Goal: Task Accomplishment & Management: Use online tool/utility

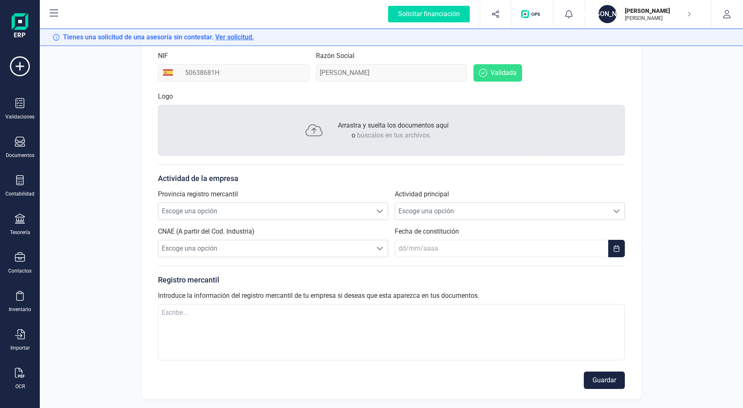
scroll to position [125, 0]
click at [608, 378] on button "Guardar" at bounding box center [604, 379] width 41 height 17
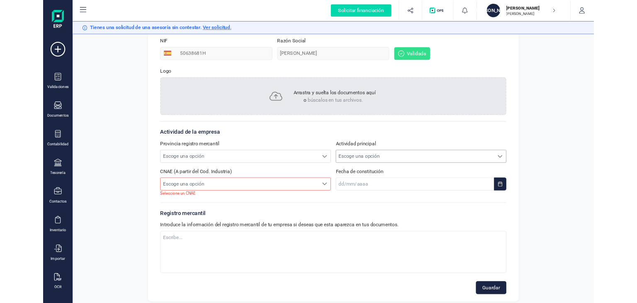
scroll to position [0, 0]
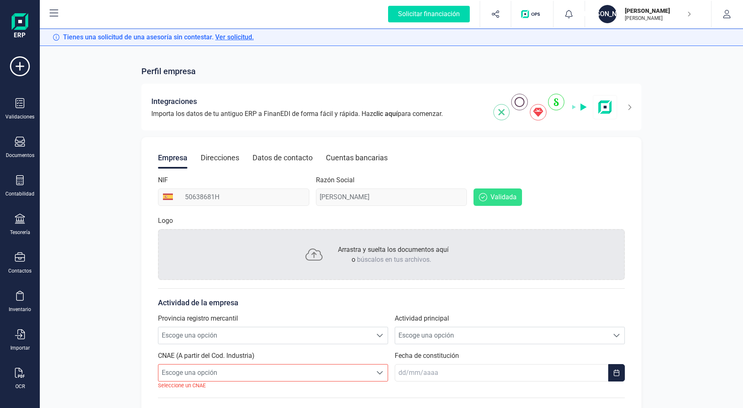
click at [234, 38] on span "Ver solicitud." at bounding box center [234, 37] width 39 height 8
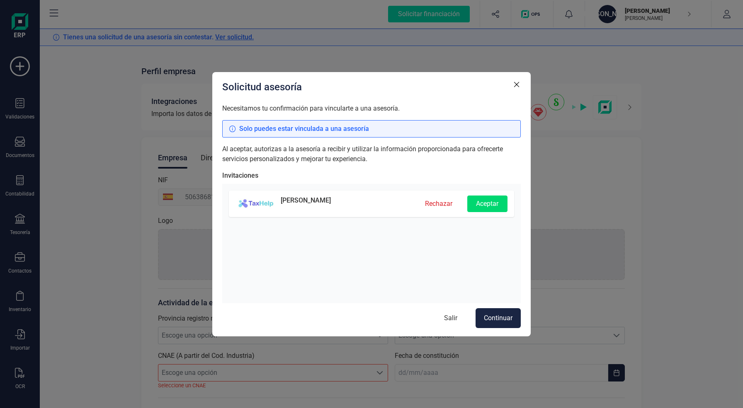
click at [492, 200] on button "Aceptar" at bounding box center [487, 204] width 40 height 17
click at [505, 320] on span "Continuar" at bounding box center [498, 318] width 29 height 10
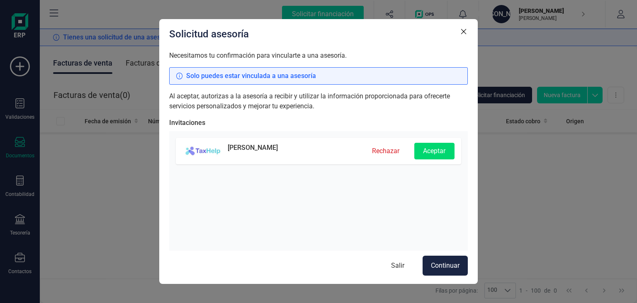
click at [436, 150] on button "Aceptar" at bounding box center [434, 151] width 40 height 17
click at [458, 264] on span "Continuar" at bounding box center [445, 265] width 29 height 10
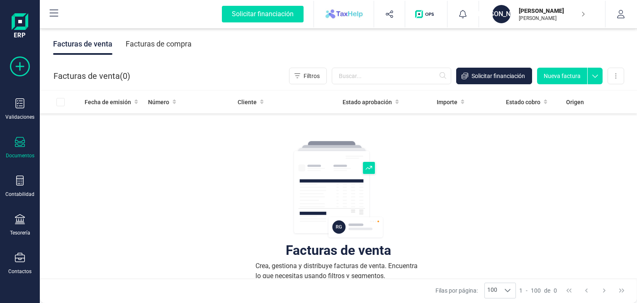
click at [11, 64] on icon at bounding box center [20, 66] width 20 height 20
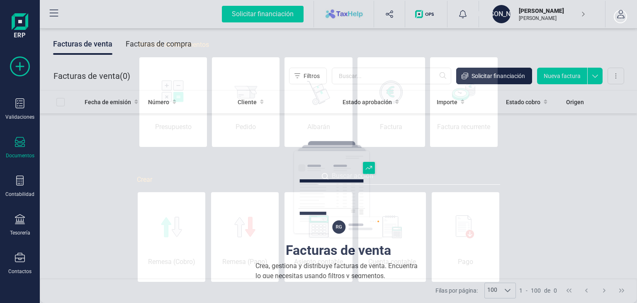
scroll to position [0, 41]
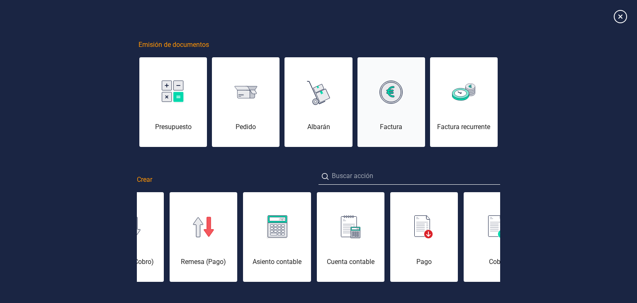
click at [393, 89] on img at bounding box center [390, 91] width 23 height 23
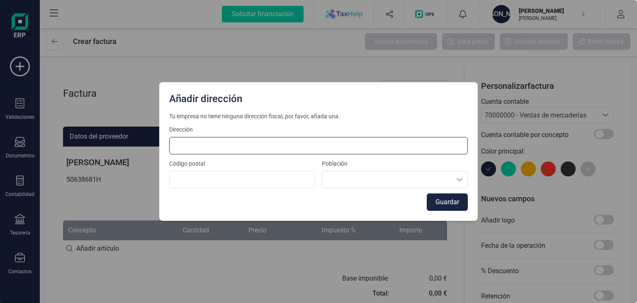
click at [267, 150] on input at bounding box center [318, 145] width 298 height 17
type input "Calle Antonio Lopez, 195 - D 2 3"
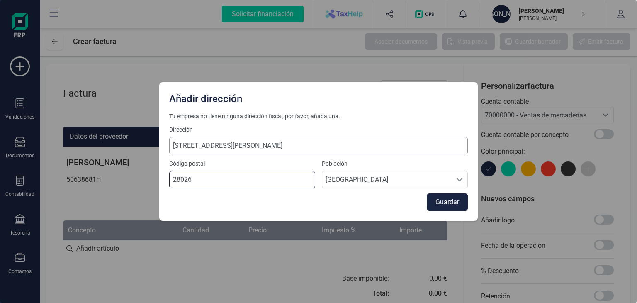
type input "28026"
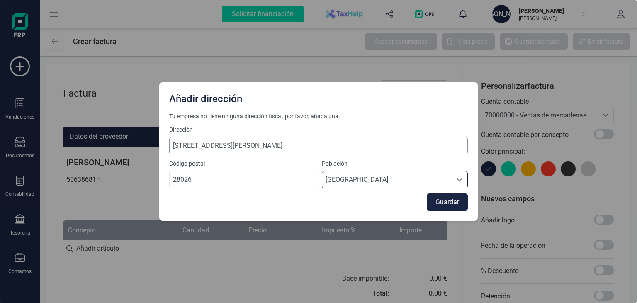
scroll to position [5, 36]
click at [441, 206] on button "Guardar" at bounding box center [446, 201] width 41 height 17
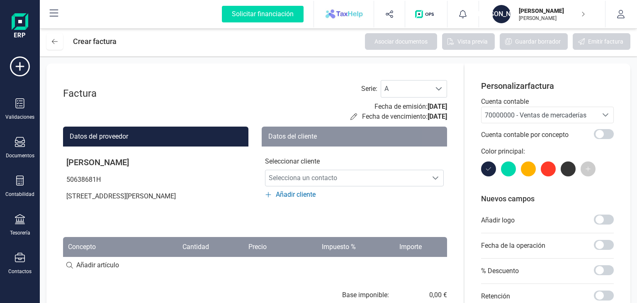
click at [591, 115] on div "70000000 - Ventas de mercaderías" at bounding box center [539, 115] width 109 height 10
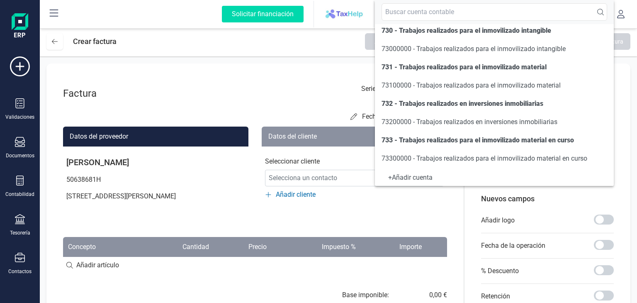
scroll to position [0, 0]
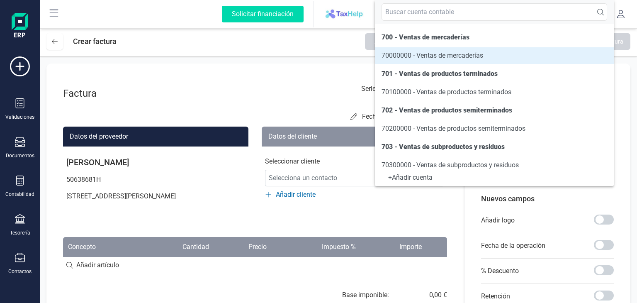
click at [423, 211] on div "Datos del cliente Seleccionar cliente Selecciona un contacto Selecciona un cont…" at bounding box center [354, 173] width 185 height 94
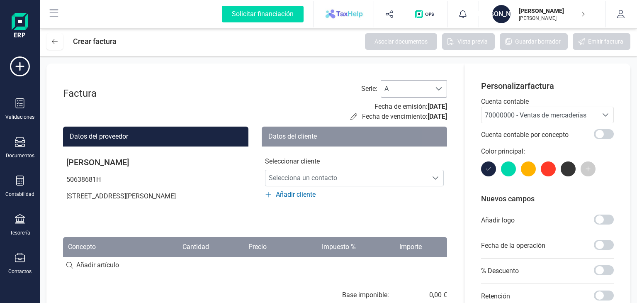
click at [438, 82] on div at bounding box center [439, 88] width 16 height 17
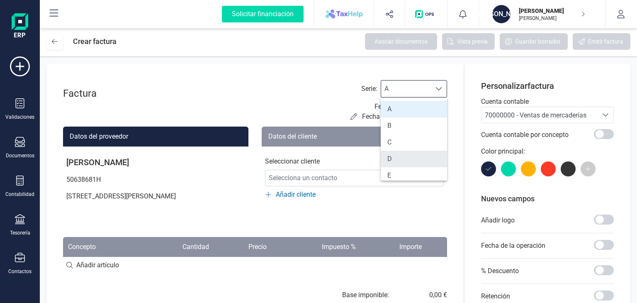
scroll to position [371, 0]
click at [265, 99] on div "Factura Serie : A A Fecha de emisión: 16/09/2025 Fecha de vencimiento: 16/09/20…" at bounding box center [255, 100] width 384 height 41
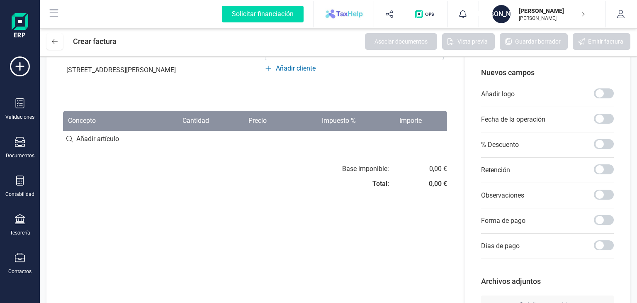
scroll to position [113, 0]
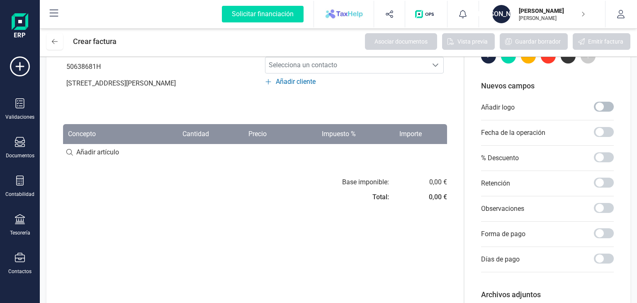
click at [602, 104] on span at bounding box center [604, 107] width 20 height 10
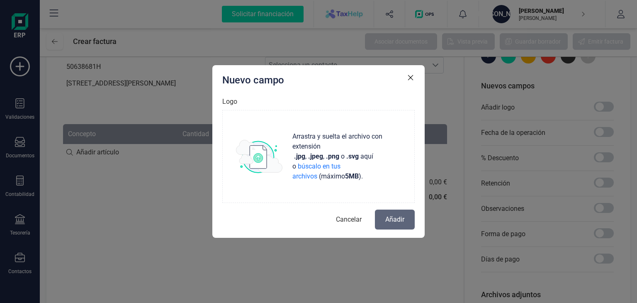
click at [411, 76] on icon "button" at bounding box center [410, 77] width 8 height 8
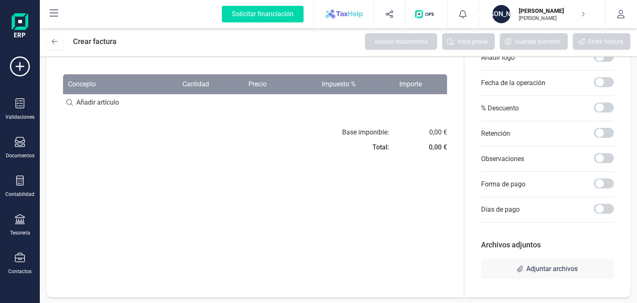
scroll to position [0, 0]
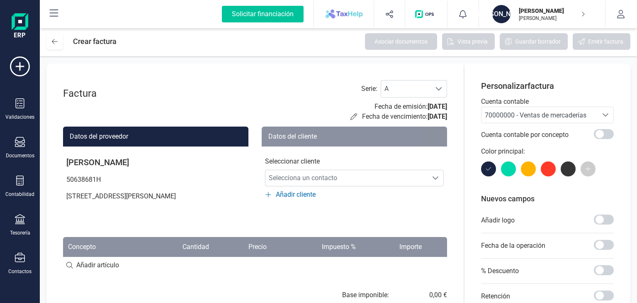
click at [265, 12] on div "Solicitar financiación" at bounding box center [263, 14] width 82 height 17
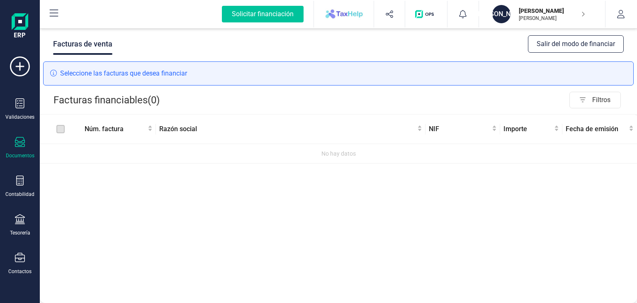
click at [277, 17] on div "Solicitar financiación" at bounding box center [263, 14] width 82 height 17
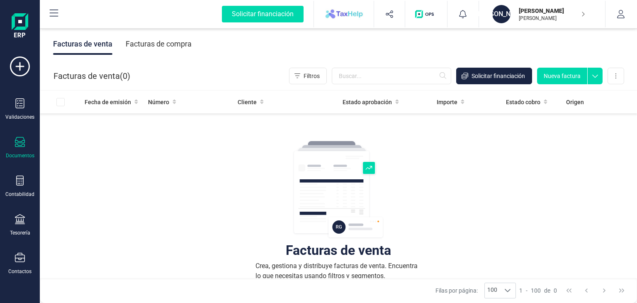
click at [423, 12] on img "button" at bounding box center [426, 14] width 22 height 8
click at [484, 188] on div "Facturas de venta Crea, gestiona y distribuye facturas de venta. Encuentra lo q…" at bounding box center [338, 271] width 564 height 311
click at [9, 259] on div "Contactos" at bounding box center [19, 263] width 33 height 22
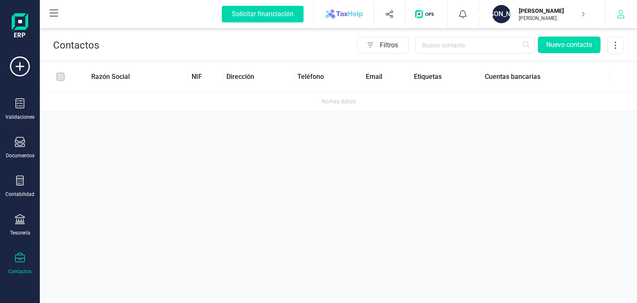
click at [626, 5] on button "button" at bounding box center [620, 14] width 31 height 27
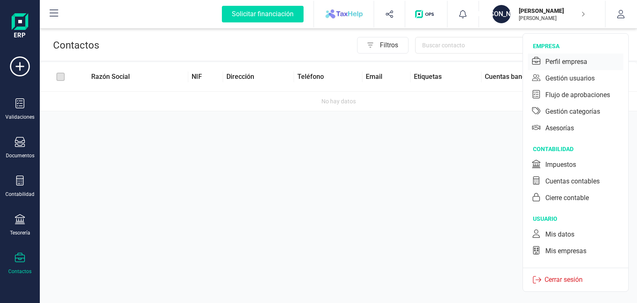
click at [573, 63] on div "Perfil empresa" at bounding box center [566, 62] width 42 height 10
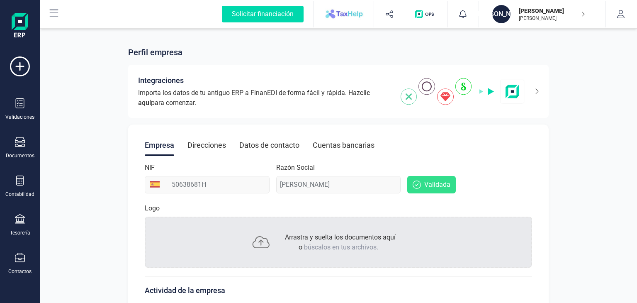
click at [223, 138] on div "Direcciones" at bounding box center [206, 145] width 39 height 22
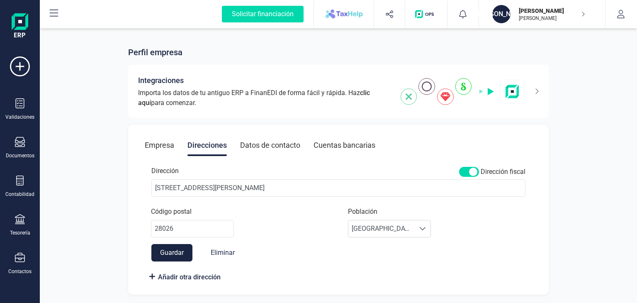
scroll to position [1, 0]
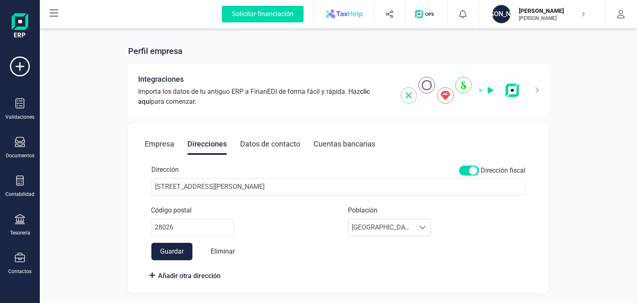
click at [259, 145] on div "Datos de contacto" at bounding box center [270, 144] width 60 height 22
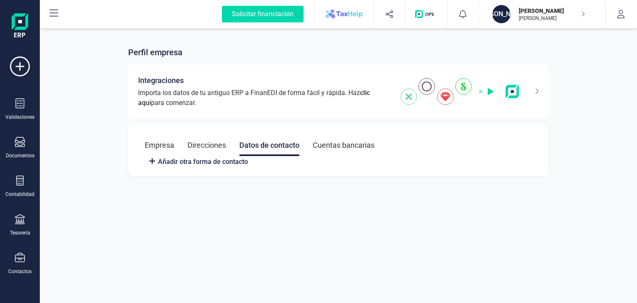
click at [317, 141] on div "Cuentas bancarias" at bounding box center [344, 145] width 62 height 22
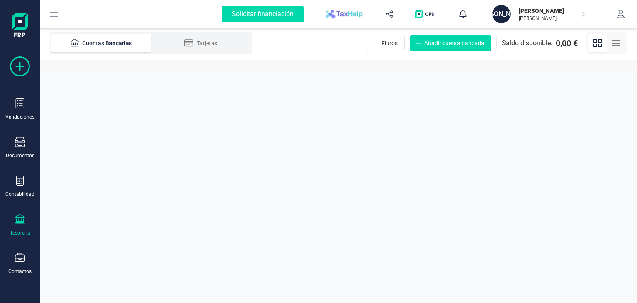
click at [13, 68] on icon at bounding box center [20, 66] width 20 height 20
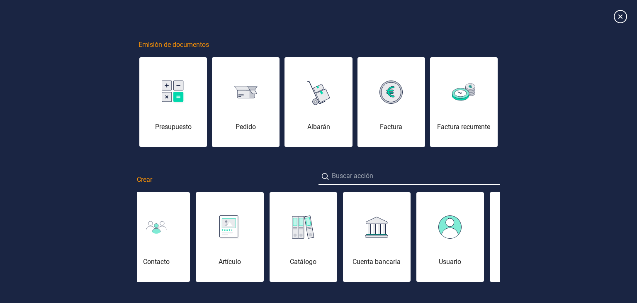
scroll to position [0, 539]
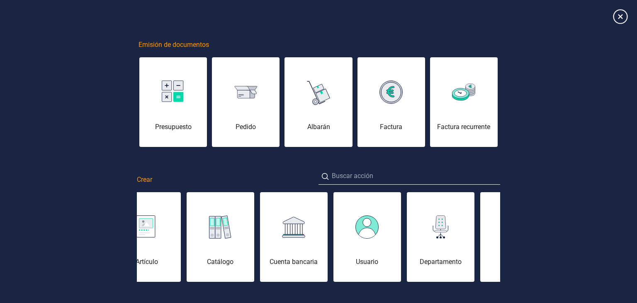
click at [616, 19] on icon at bounding box center [620, 16] width 15 height 15
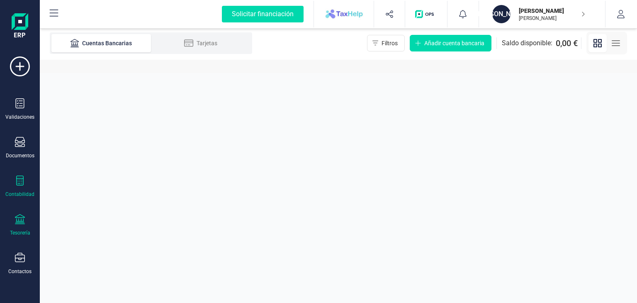
click at [22, 184] on div at bounding box center [20, 181] width 10 height 12
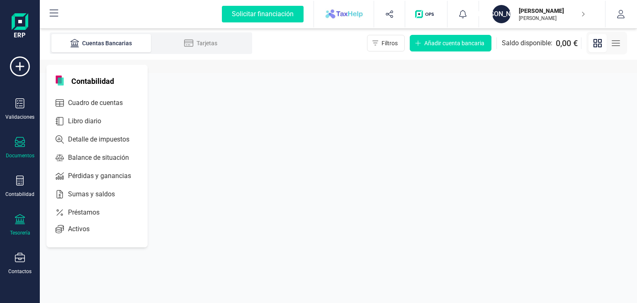
click at [18, 143] on icon at bounding box center [20, 142] width 10 height 10
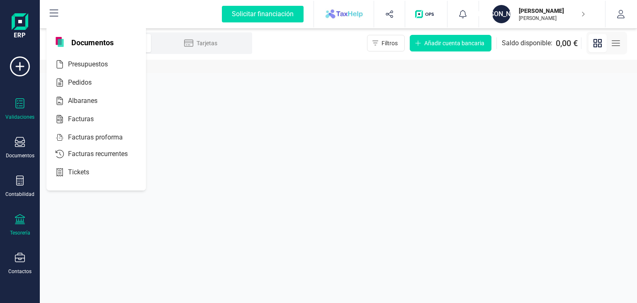
click at [17, 105] on icon at bounding box center [20, 103] width 10 height 10
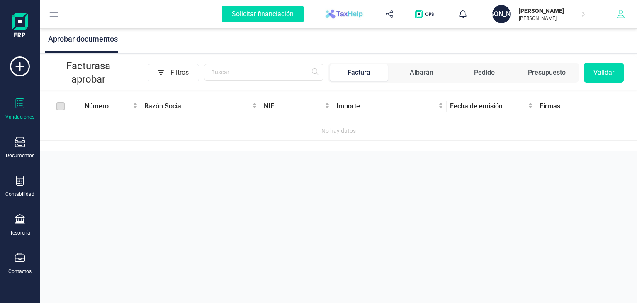
click at [627, 17] on button "button" at bounding box center [620, 14] width 31 height 27
click at [427, 206] on div "Aprobar documentos Facturas a aprobar Filtros Factura Albarán Pedido Presupuest…" at bounding box center [338, 151] width 597 height 303
click at [15, 221] on icon at bounding box center [20, 219] width 10 height 10
click at [82, 271] on div "Aprobar documentos Facturas a aprobar Filtros Factura Albarán Pedido Presupuest…" at bounding box center [338, 151] width 597 height 303
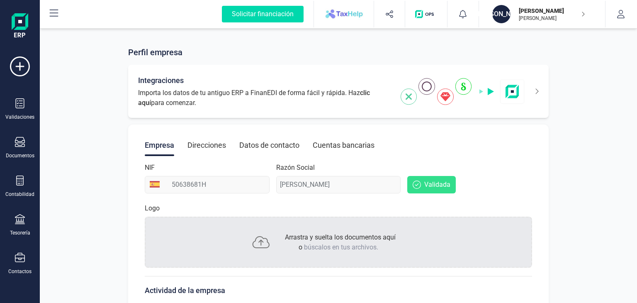
click at [252, 93] on span "Importa los datos de tu antiguo ERP a FinanEDI de forma fácil y rápida. Haz cli…" at bounding box center [264, 98] width 252 height 20
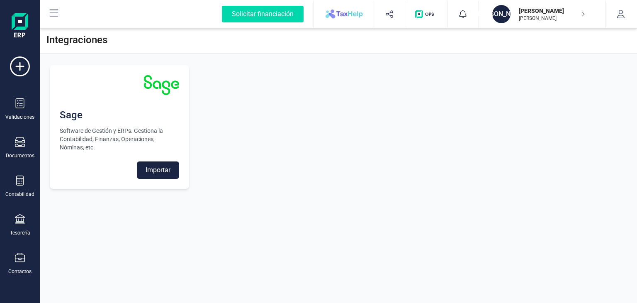
click at [518, 7] on div "JAVIER MARTÍN GONZÁLEZ JAVIER MARTÍN GONZÁLEZ" at bounding box center [547, 14] width 64 height 18
drag, startPoint x: 290, startPoint y: 131, endPoint x: 0, endPoint y: 222, distance: 304.0
click at [0, 222] on div "Solicitar financiación Importaciones completadas 0 / 0 JA JAVIER MARTÍN GONZÁLE…" at bounding box center [318, 151] width 637 height 303
click at [91, 226] on div "Integraciones Sage Software de Gestión y ERPs. Gestiona la Contabilidad, Finanz…" at bounding box center [338, 151] width 597 height 303
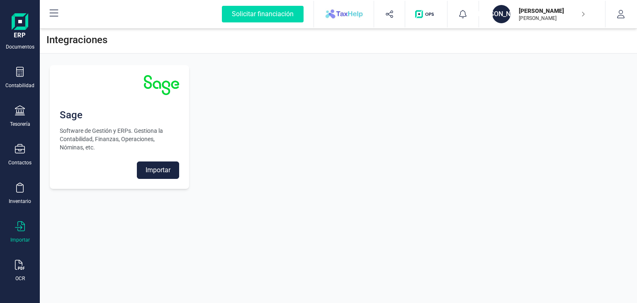
click at [18, 232] on div "Importar" at bounding box center [19, 232] width 33 height 22
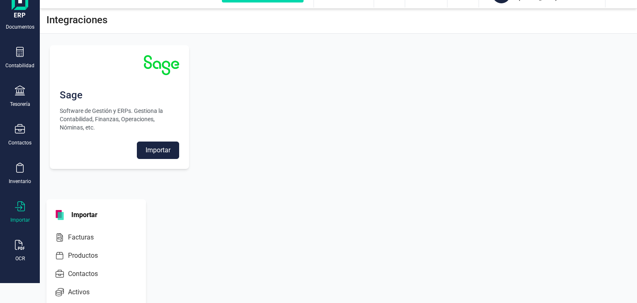
scroll to position [25, 0]
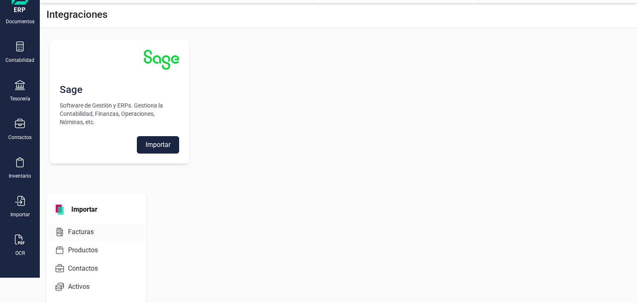
click at [84, 233] on span "Facturas" at bounding box center [87, 232] width 44 height 10
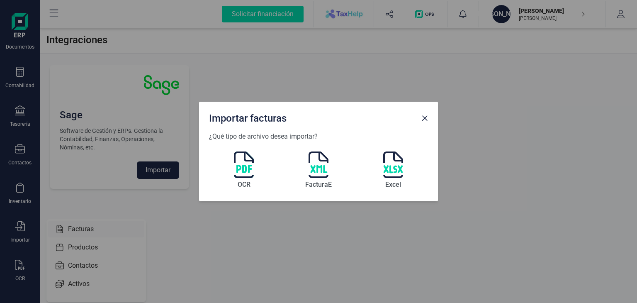
scroll to position [0, 0]
click at [396, 165] on img at bounding box center [393, 164] width 20 height 27
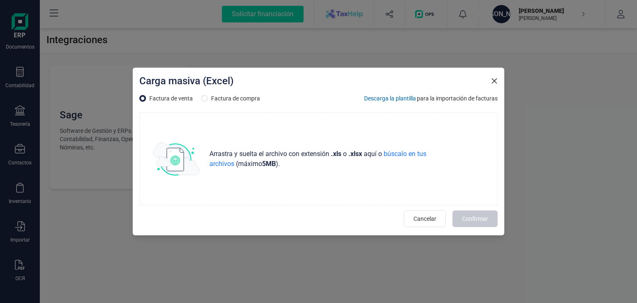
click at [378, 97] on span "Descarga la plantilla" at bounding box center [390, 98] width 52 height 8
click at [430, 217] on span "Cancelar" at bounding box center [424, 218] width 23 height 8
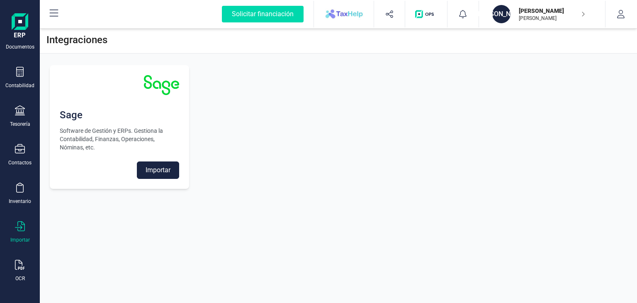
click at [15, 221] on icon at bounding box center [20, 226] width 10 height 10
click at [86, 262] on div "Facturas" at bounding box center [96, 257] width 96 height 17
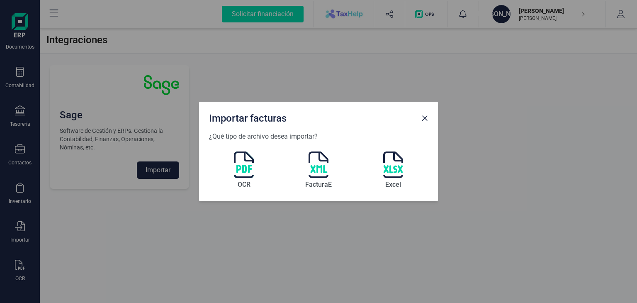
click at [254, 157] on div "OCR FacturaE Excel" at bounding box center [318, 166] width 219 height 50
click at [241, 168] on img at bounding box center [244, 164] width 20 height 27
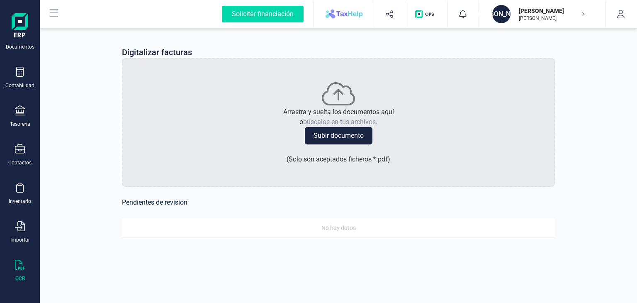
click at [346, 132] on button "Subir documento" at bounding box center [339, 135] width 68 height 17
click at [18, 229] on icon at bounding box center [20, 226] width 10 height 10
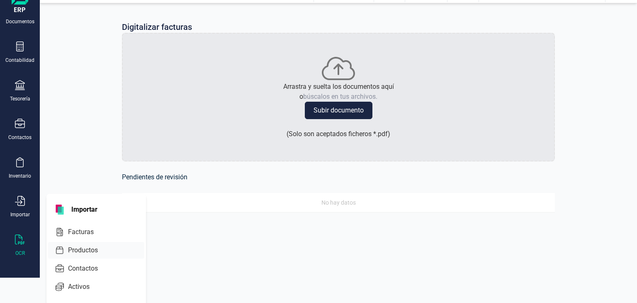
click at [89, 250] on span "Productos" at bounding box center [89, 250] width 48 height 10
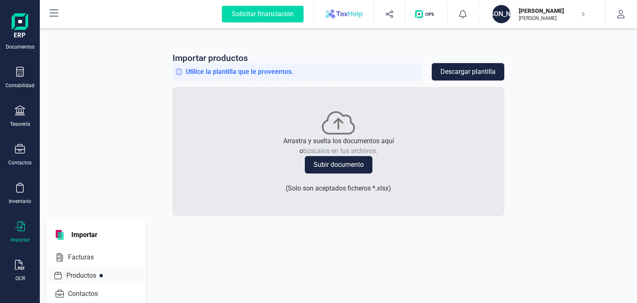
scroll to position [25, 0]
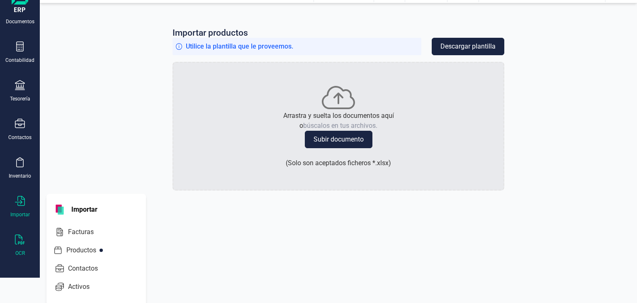
click at [25, 242] on div "OCR" at bounding box center [19, 245] width 33 height 22
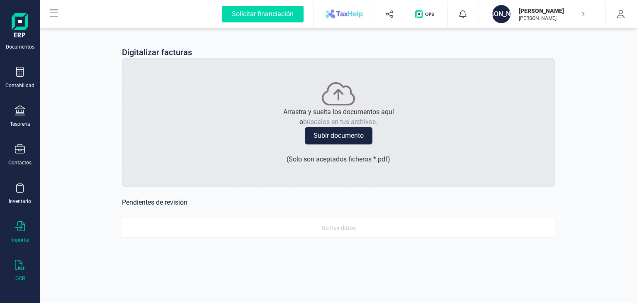
click at [13, 222] on div "Importar" at bounding box center [19, 232] width 33 height 22
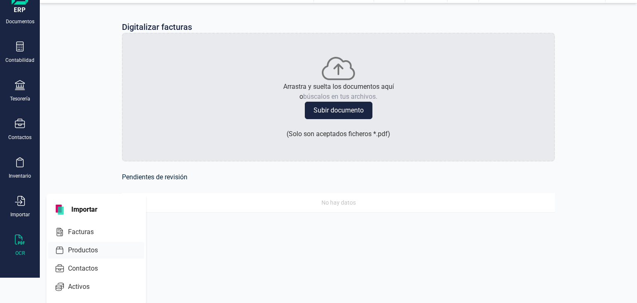
click at [87, 245] on span "Productos" at bounding box center [89, 250] width 48 height 10
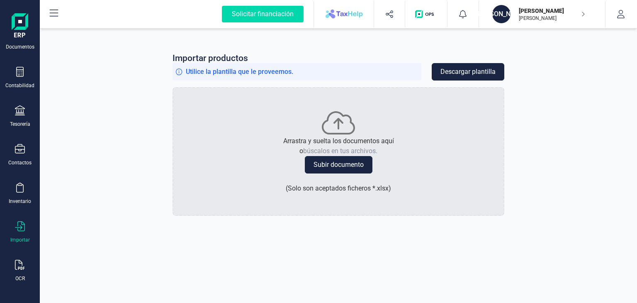
click at [28, 230] on div "Importar" at bounding box center [19, 232] width 33 height 22
click at [96, 249] on div "Facturas" at bounding box center [96, 257] width 96 height 17
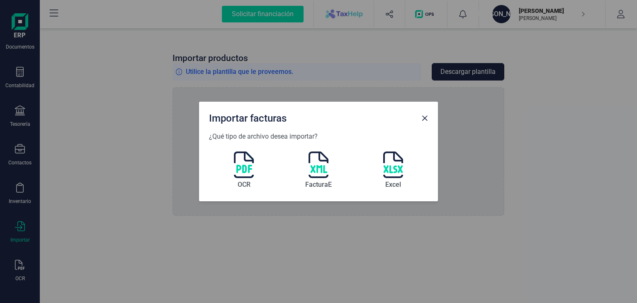
click at [96, 249] on div "Importar facturas ¿Qué tipo de archivo desea importar? OCR FacturaE Excel" at bounding box center [318, 151] width 637 height 303
click at [424, 118] on span "Close" at bounding box center [424, 118] width 7 height 7
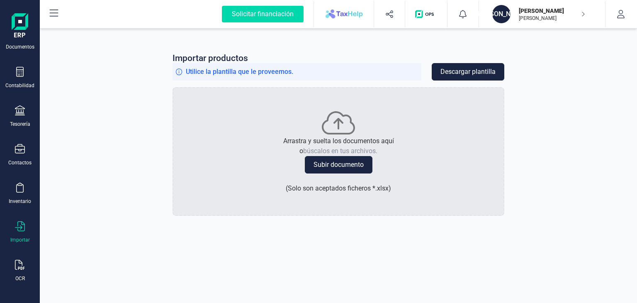
click at [250, 242] on div "Importar productos Utilice la plantilla que le proveemos. Descargar plantilla A…" at bounding box center [338, 165] width 597 height 276
